Goal: Information Seeking & Learning: Learn about a topic

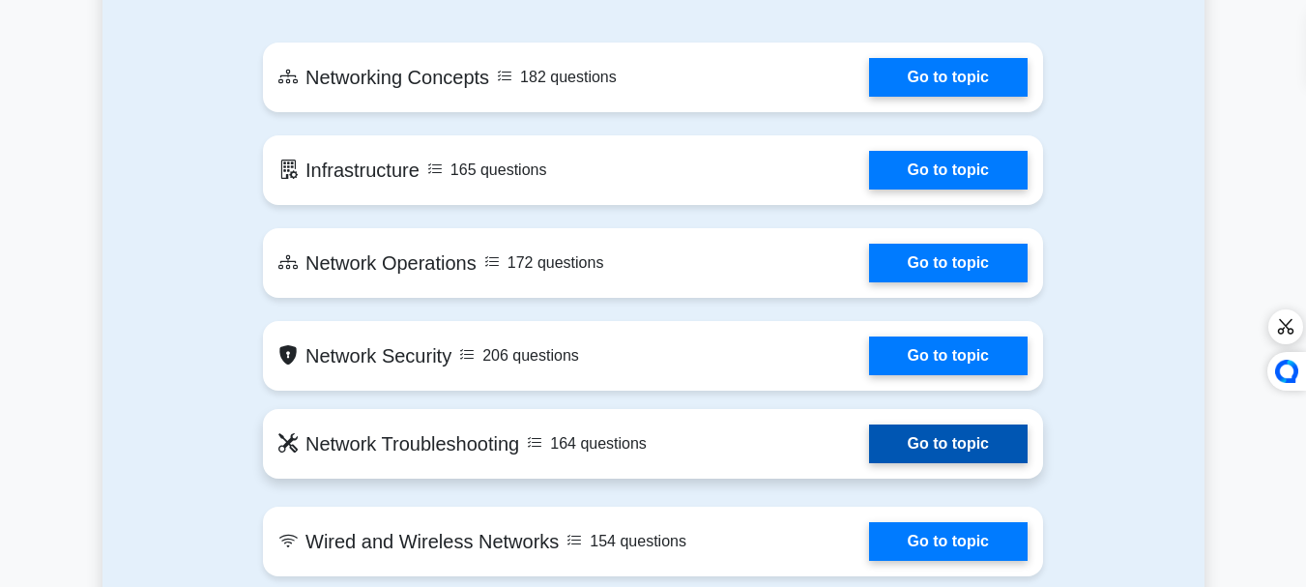
click at [937, 448] on link "Go to topic" at bounding box center [948, 443] width 159 height 39
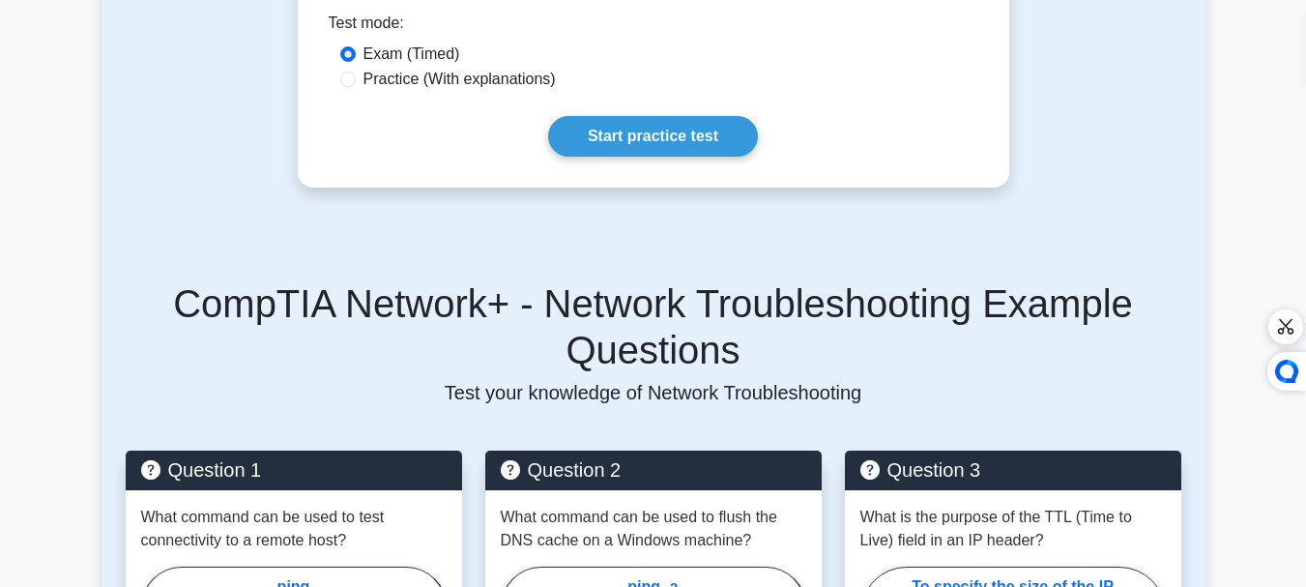
scroll to position [541, 0]
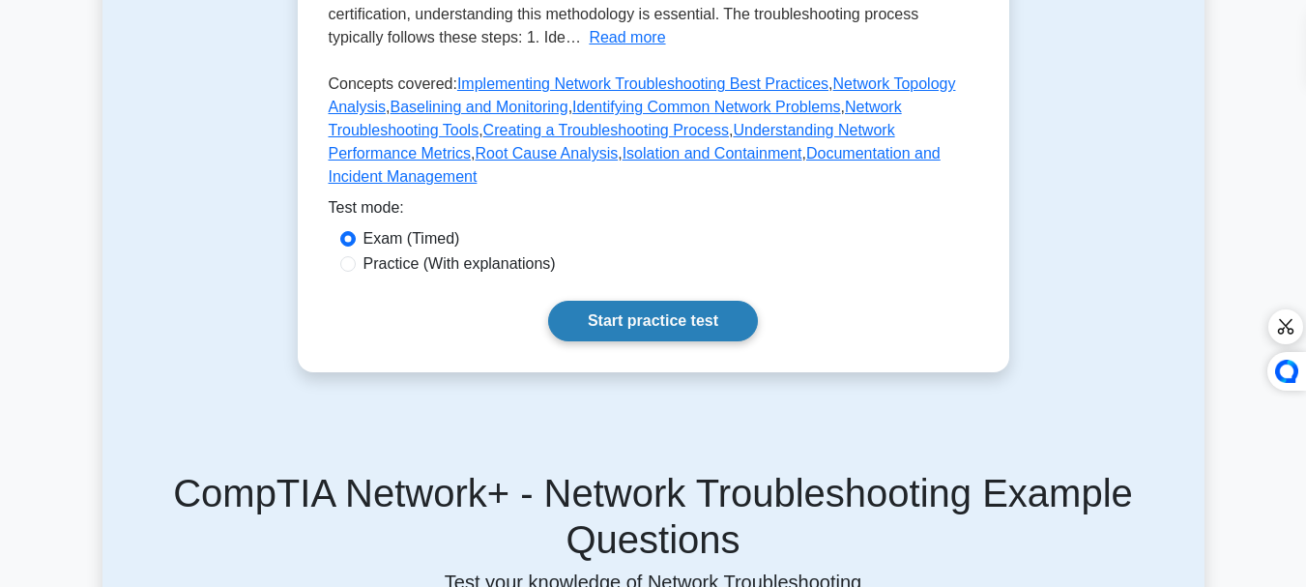
click at [666, 301] on link "Start practice test" at bounding box center [653, 321] width 210 height 41
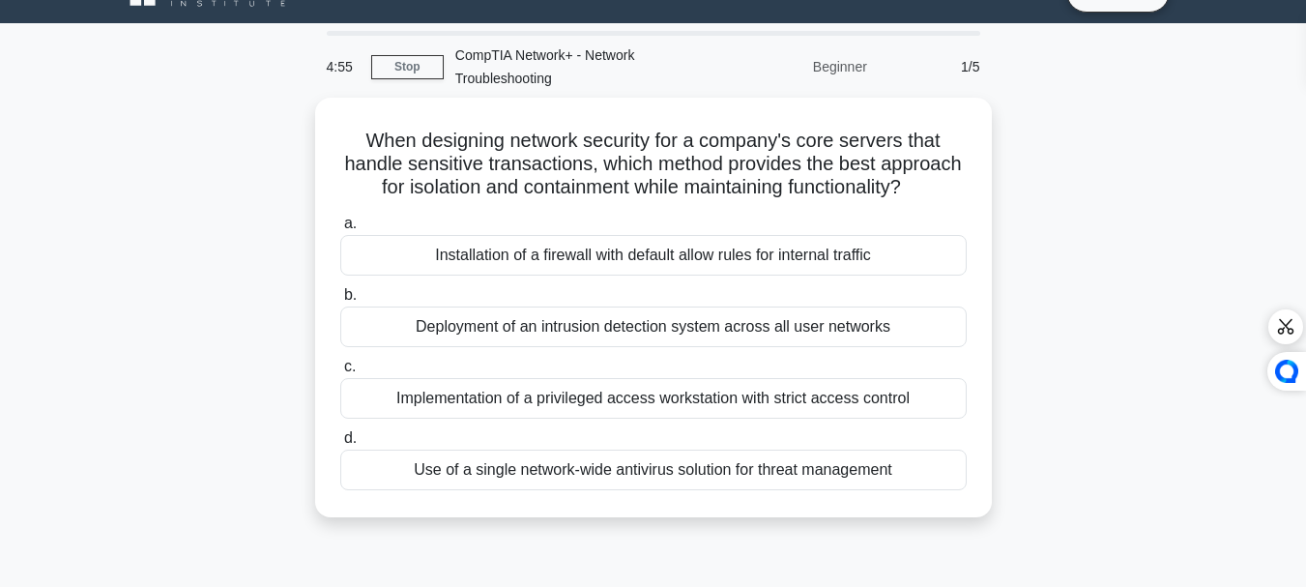
scroll to position [77, 0]
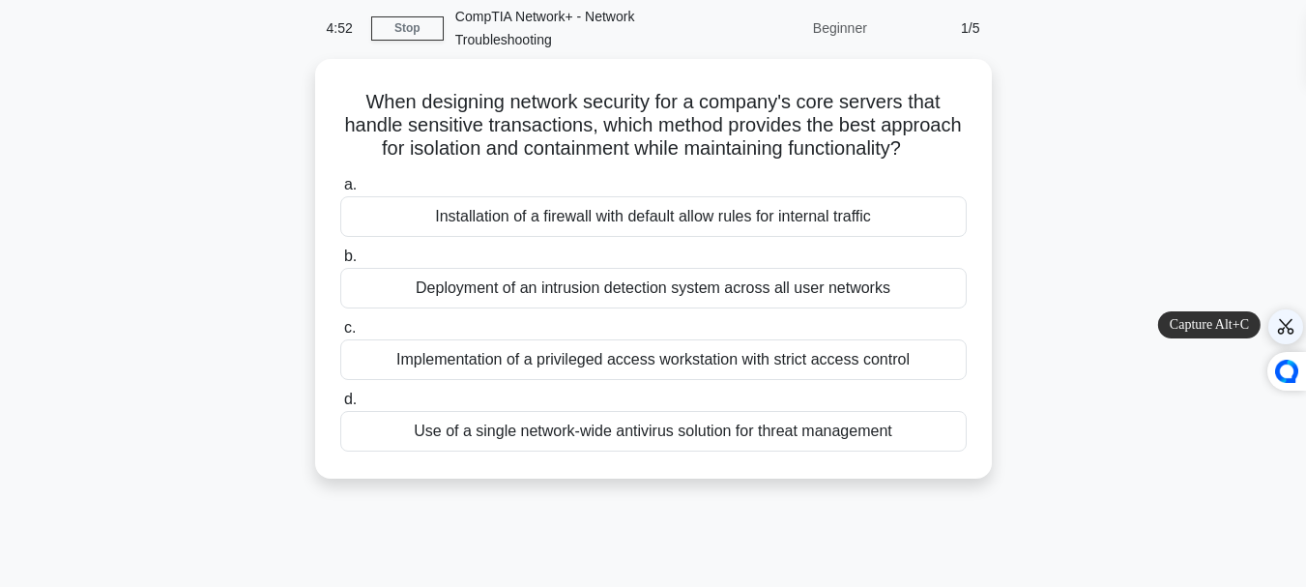
click at [1285, 333] on div at bounding box center [1285, 326] width 23 height 23
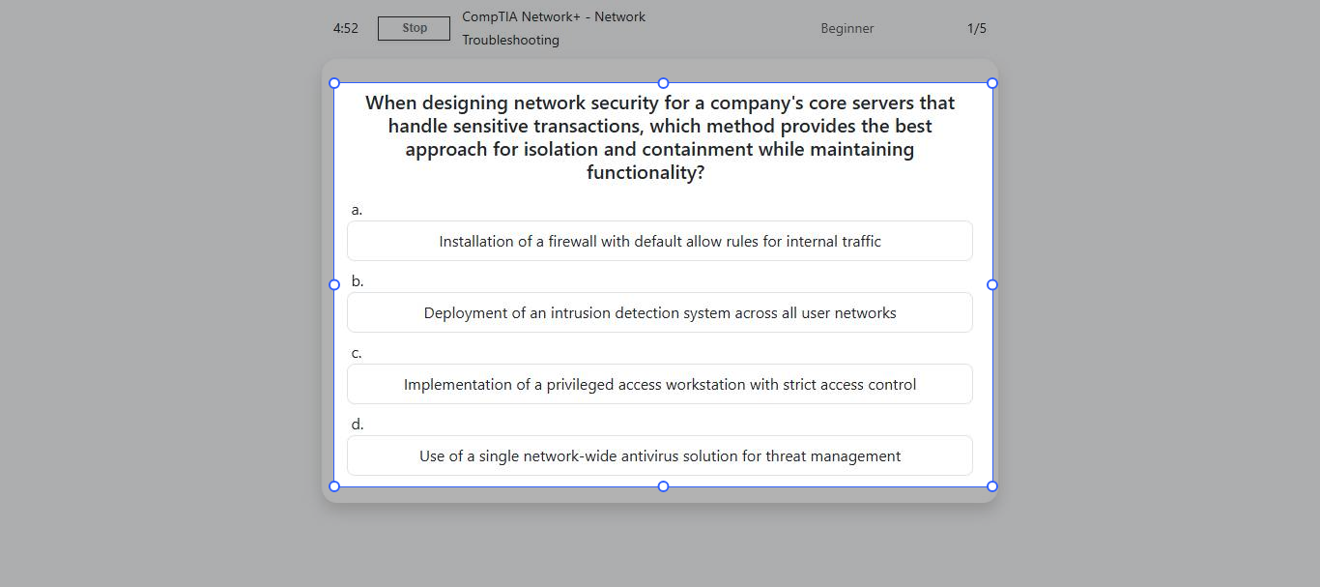
drag, startPoint x: 334, startPoint y: 83, endPoint x: 993, endPoint y: 486, distance: 771.8
click at [993, 486] on div at bounding box center [660, 293] width 1320 height 587
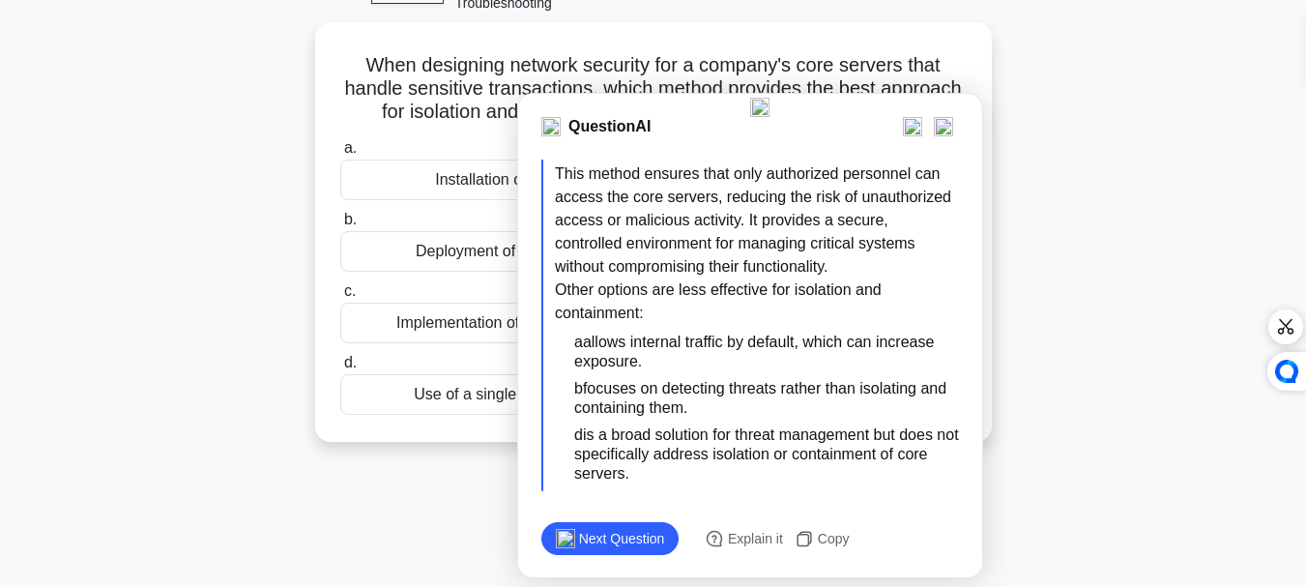
scroll to position [116, 0]
click at [890, 306] on div "Other options are less effective for isolation and containment:" at bounding box center [757, 301] width 404 height 46
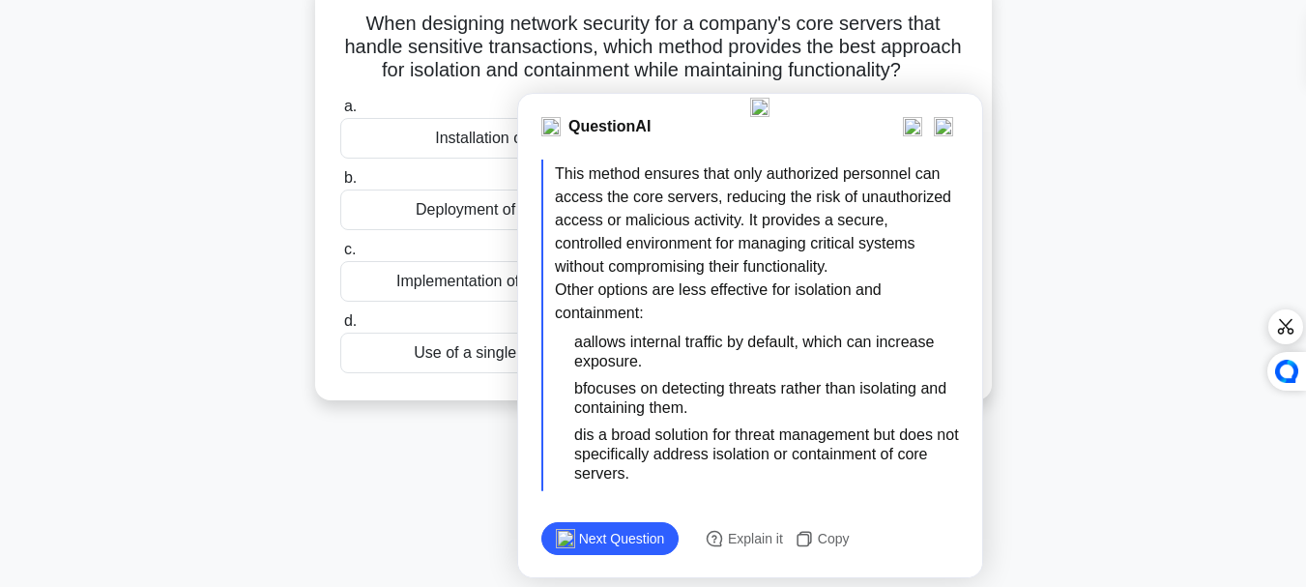
scroll to position [193, 0]
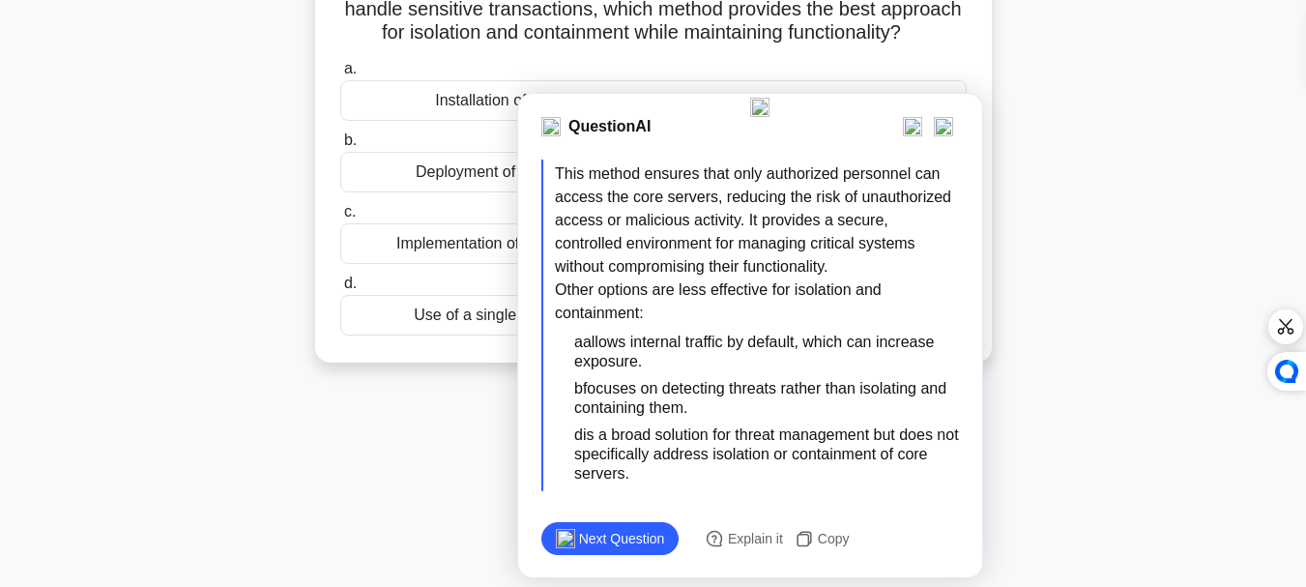
click at [909, 274] on div "Explanation: When designing network security for core servers handling sensitiv…" at bounding box center [757, 162] width 404 height 232
drag, startPoint x: 881, startPoint y: 332, endPoint x: 877, endPoint y: 303, distance: 28.3
click at [877, 303] on div "The correct answer is c. Implementation of a privileged access workstation with…" at bounding box center [757, 245] width 404 height 491
click at [894, 303] on div "Other options are less effective for isolation and containment:" at bounding box center [757, 301] width 404 height 46
click at [945, 130] on img at bounding box center [943, 126] width 19 height 19
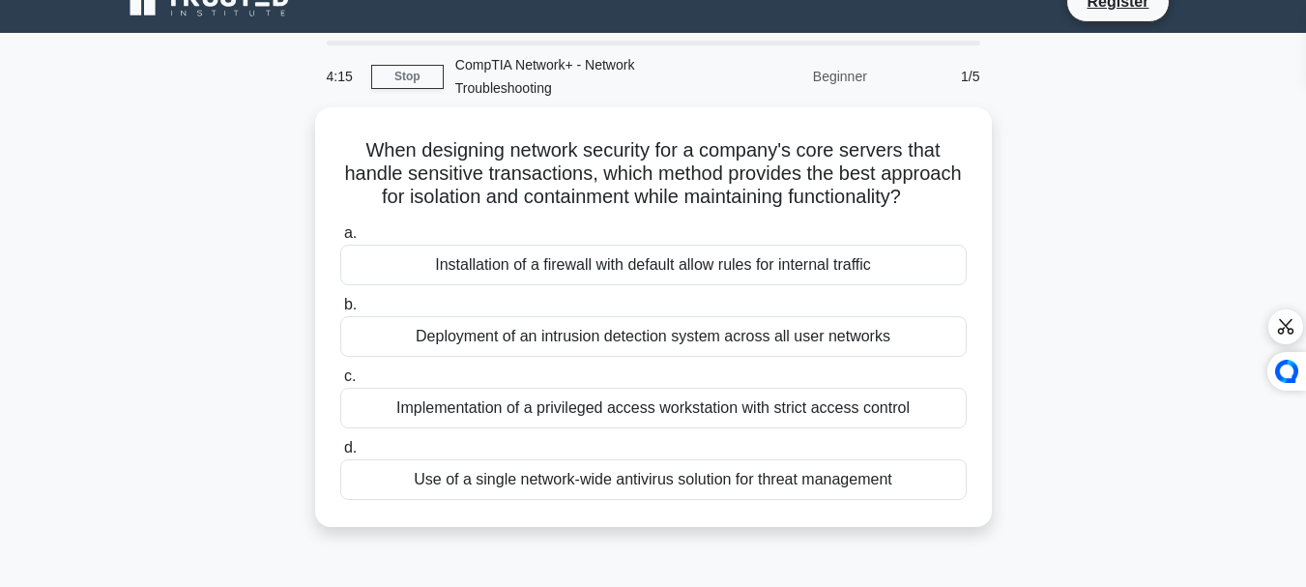
scroll to position [17, 0]
